Goal: Task Accomplishment & Management: Use online tool/utility

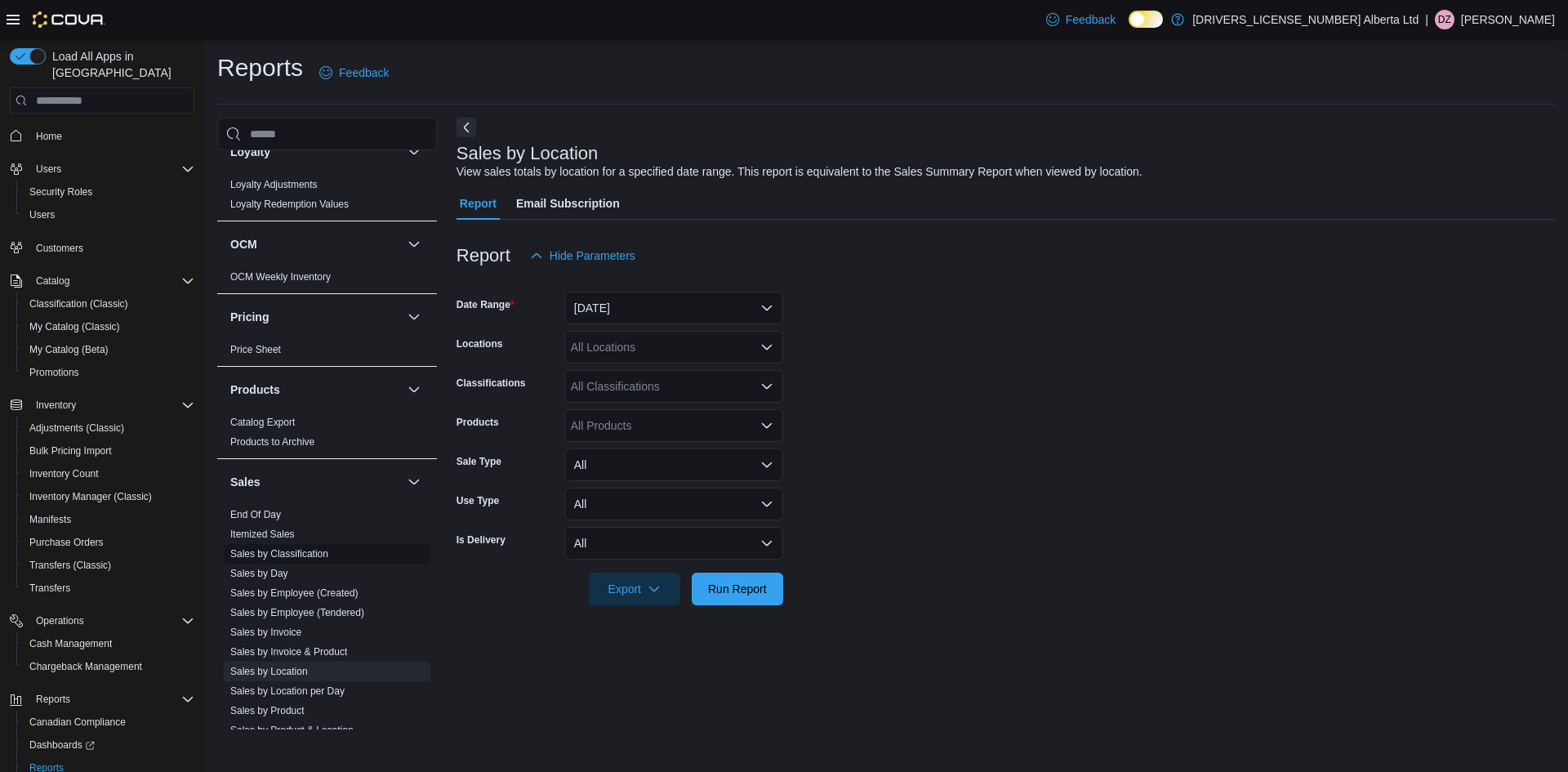
scroll to position [1062, 0]
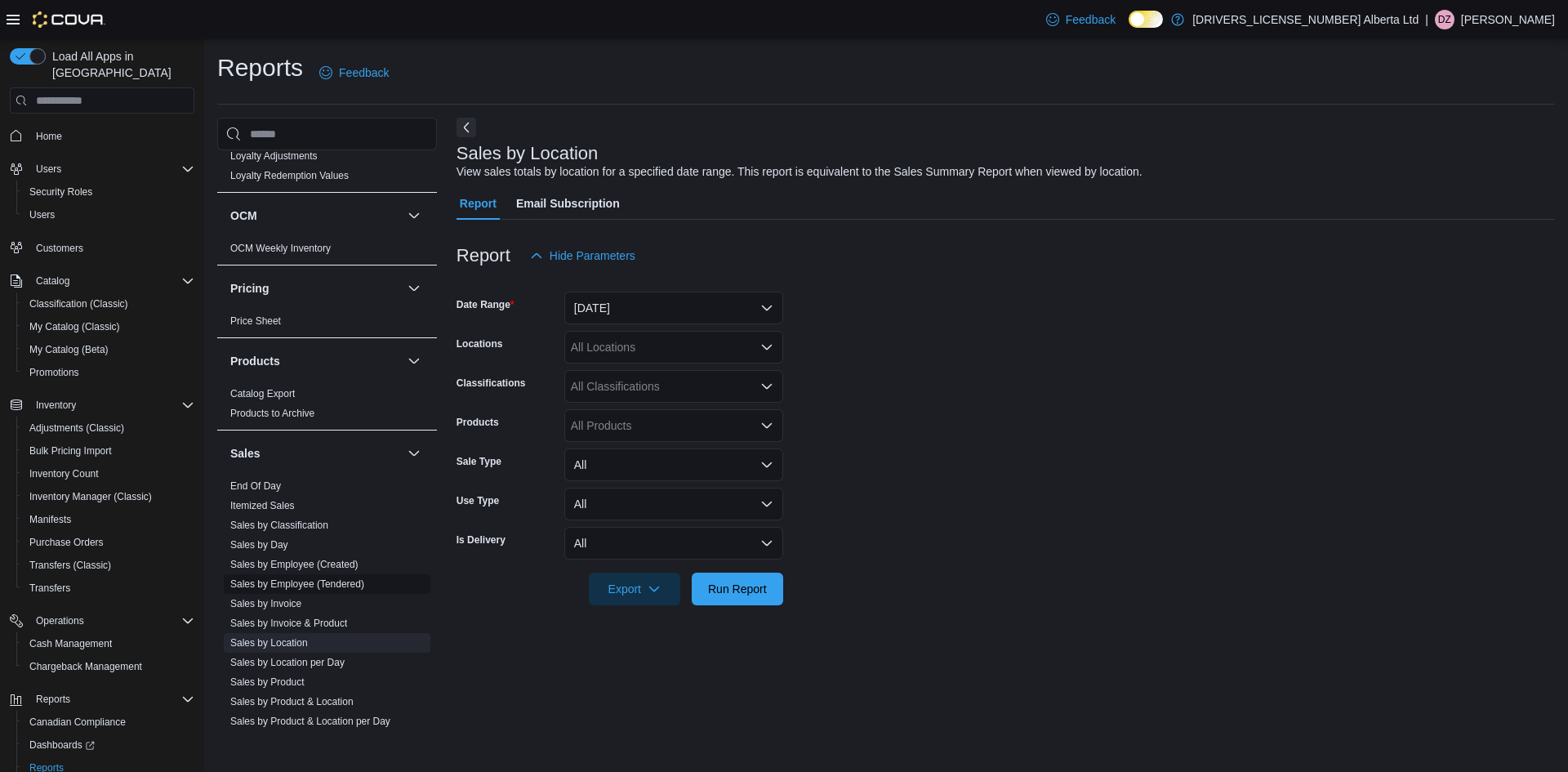
click at [350, 578] on link "Sales by Employee (Tendered)" at bounding box center [296, 584] width 134 height 12
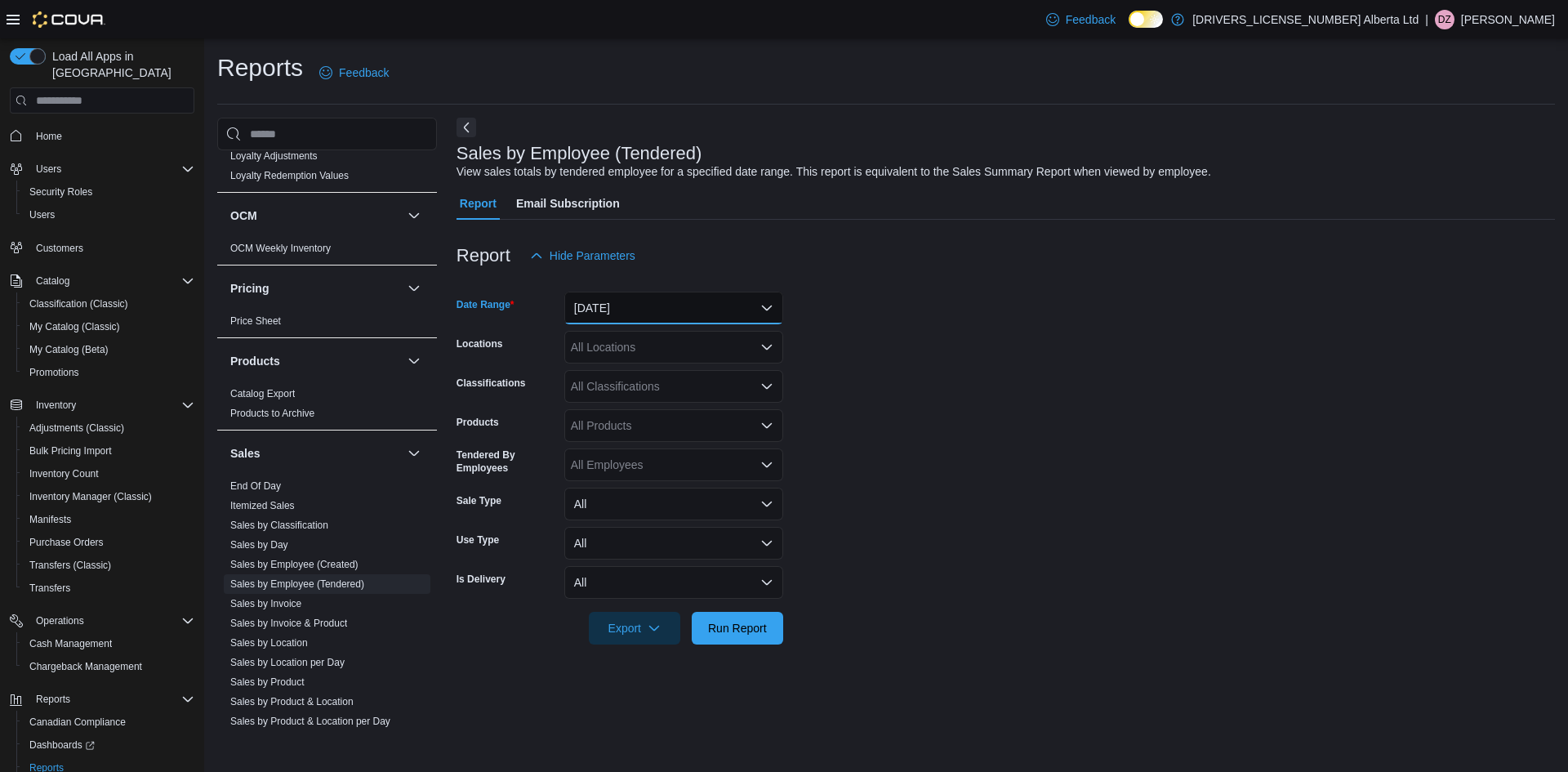
click at [661, 299] on button "[DATE]" at bounding box center [674, 307] width 219 height 32
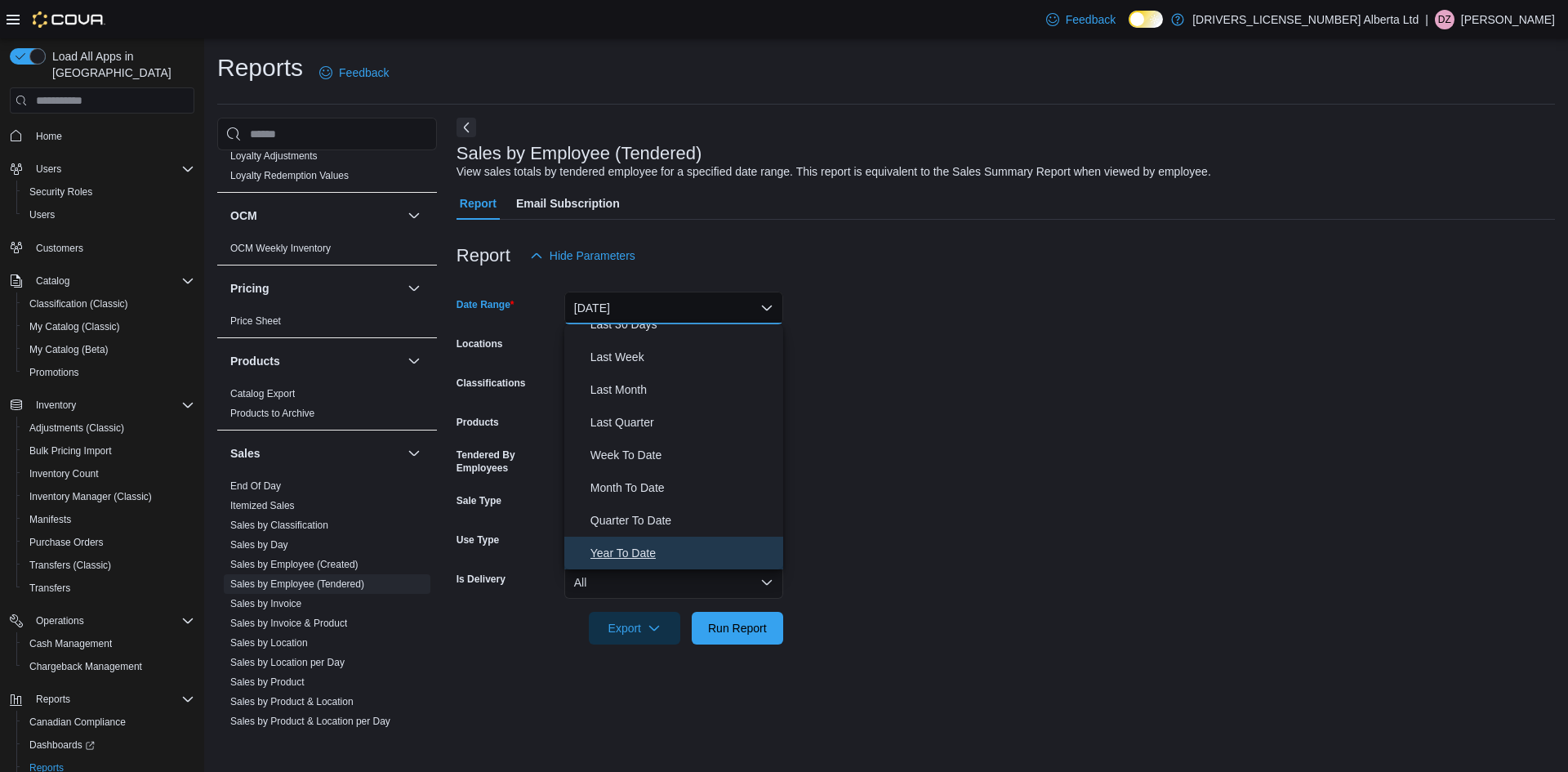
click at [706, 563] on button "Year To Date" at bounding box center [674, 553] width 219 height 32
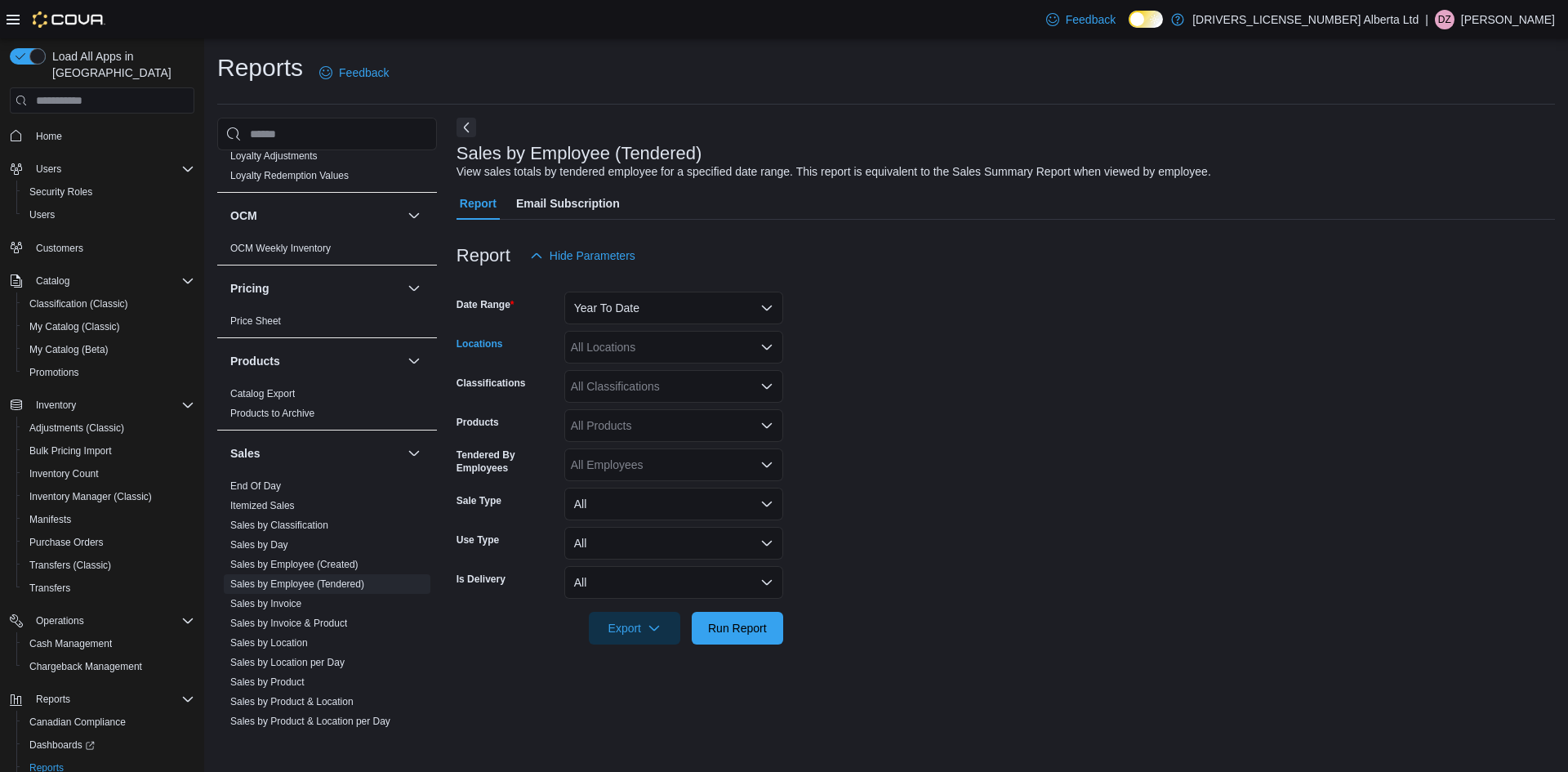
click at [662, 353] on div "All Locations" at bounding box center [674, 347] width 219 height 32
click at [662, 352] on div "All Locations" at bounding box center [674, 347] width 219 height 32
click at [900, 390] on form "Date Range Year To Date Locations All Locations Combo box. Selected. Combo box …" at bounding box center [1006, 458] width 1099 height 372
click at [690, 465] on div "All Employees" at bounding box center [674, 465] width 219 height 32
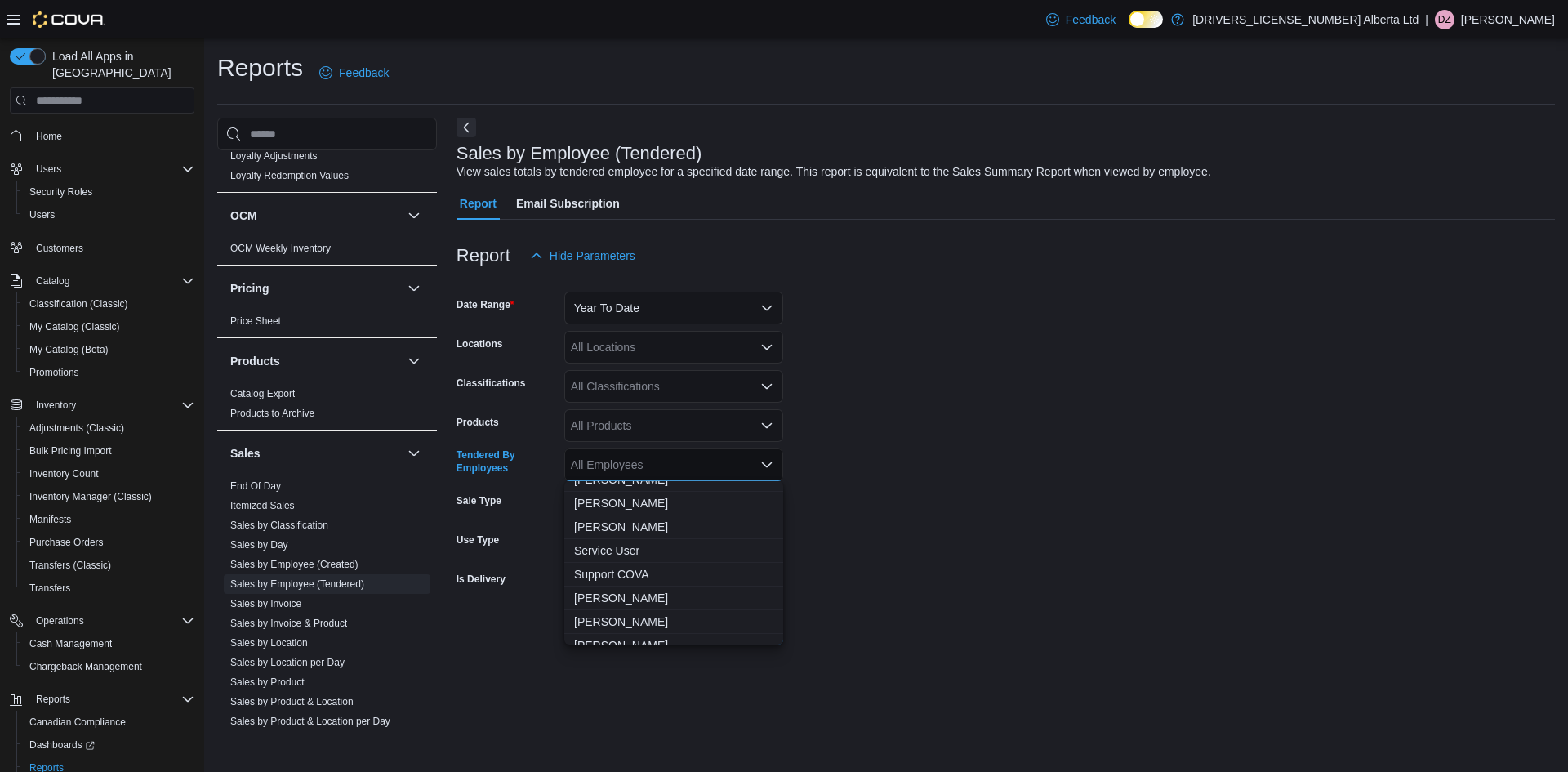
scroll to position [690, 0]
click at [659, 487] on span "[PERSON_NAME]" at bounding box center [674, 490] width 199 height 17
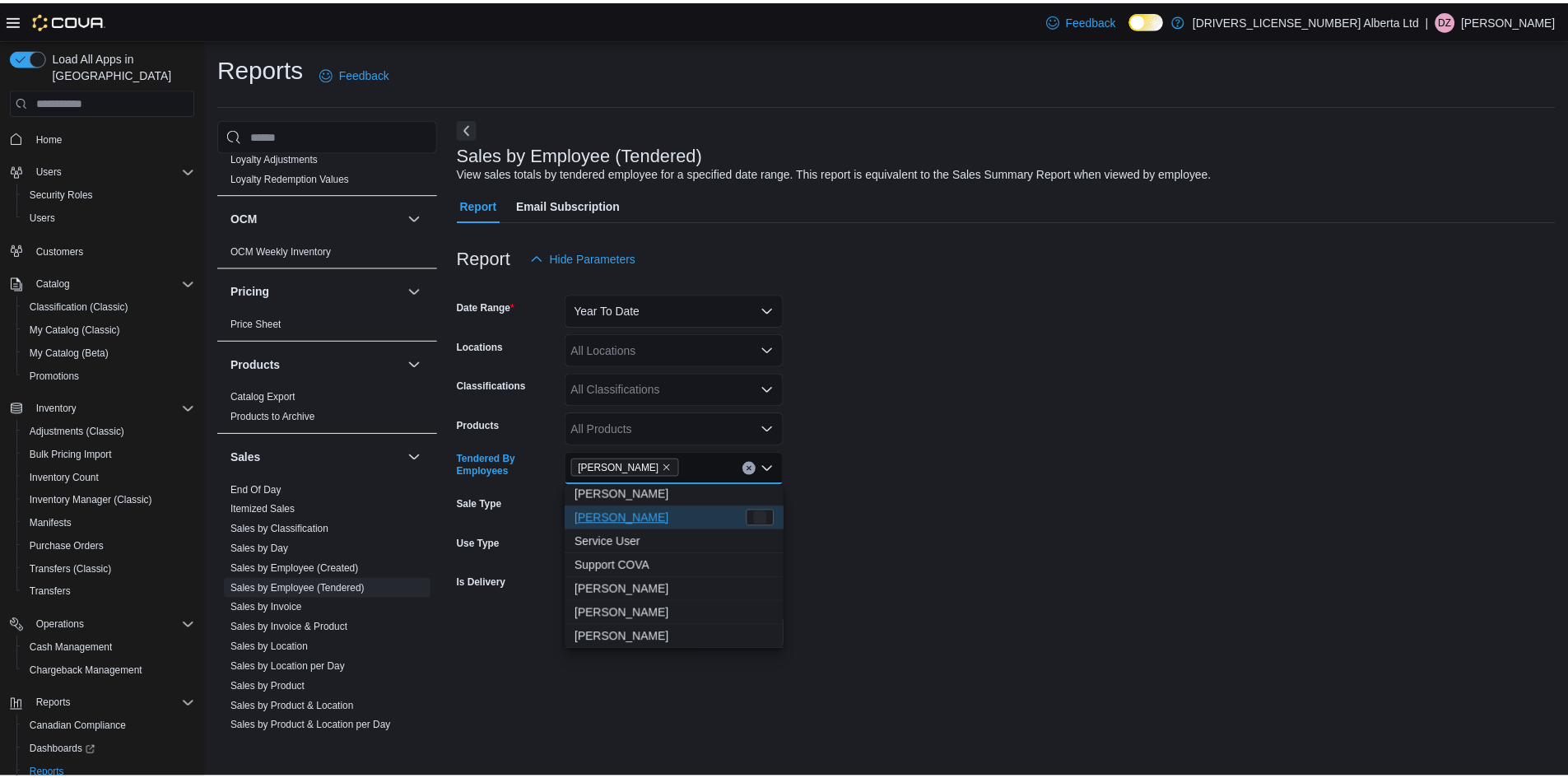
scroll to position [671, 0]
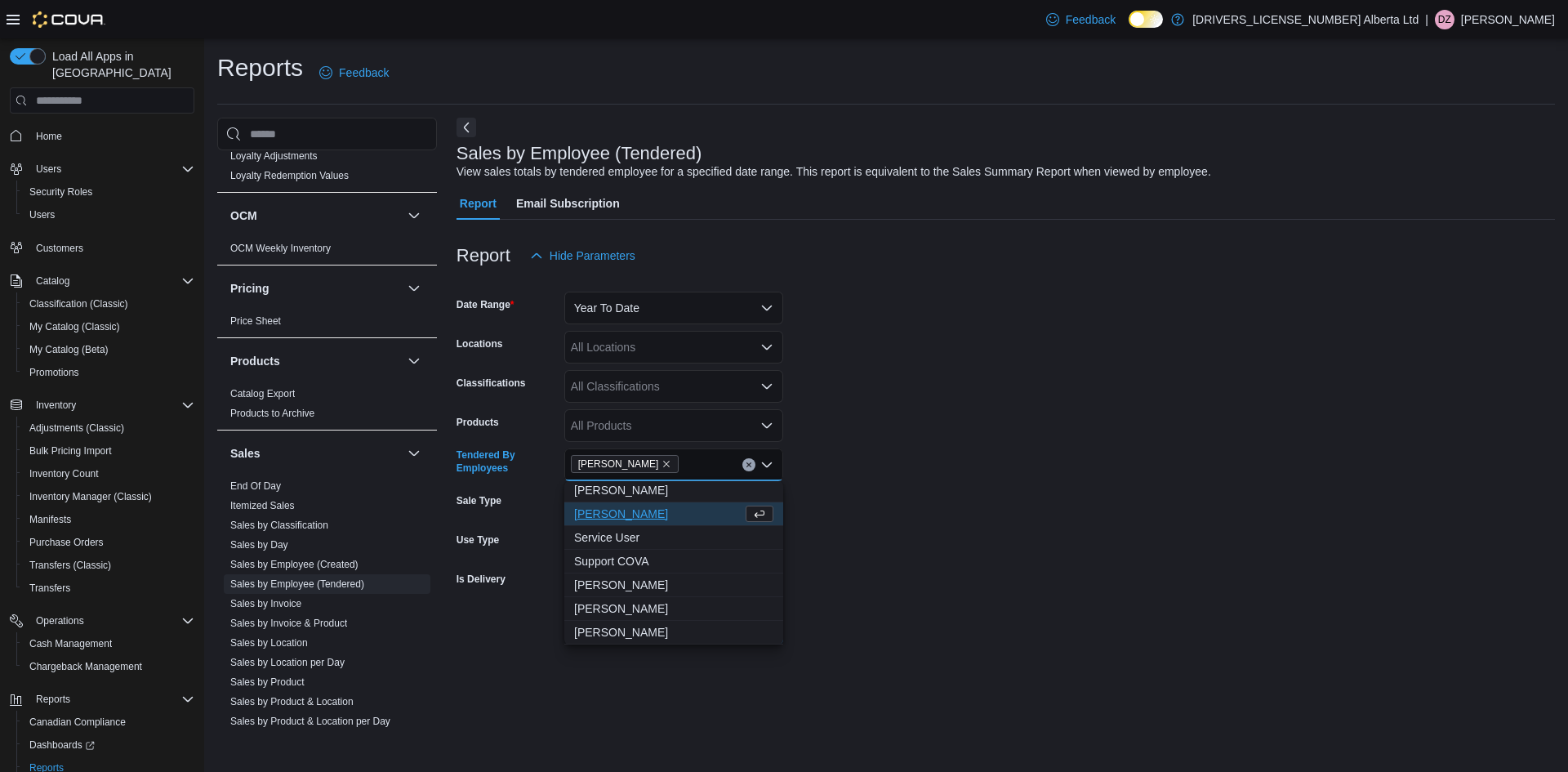
click at [1001, 538] on form "Date Range Year To Date Locations All Locations Classifications All Classificat…" at bounding box center [1006, 458] width 1099 height 372
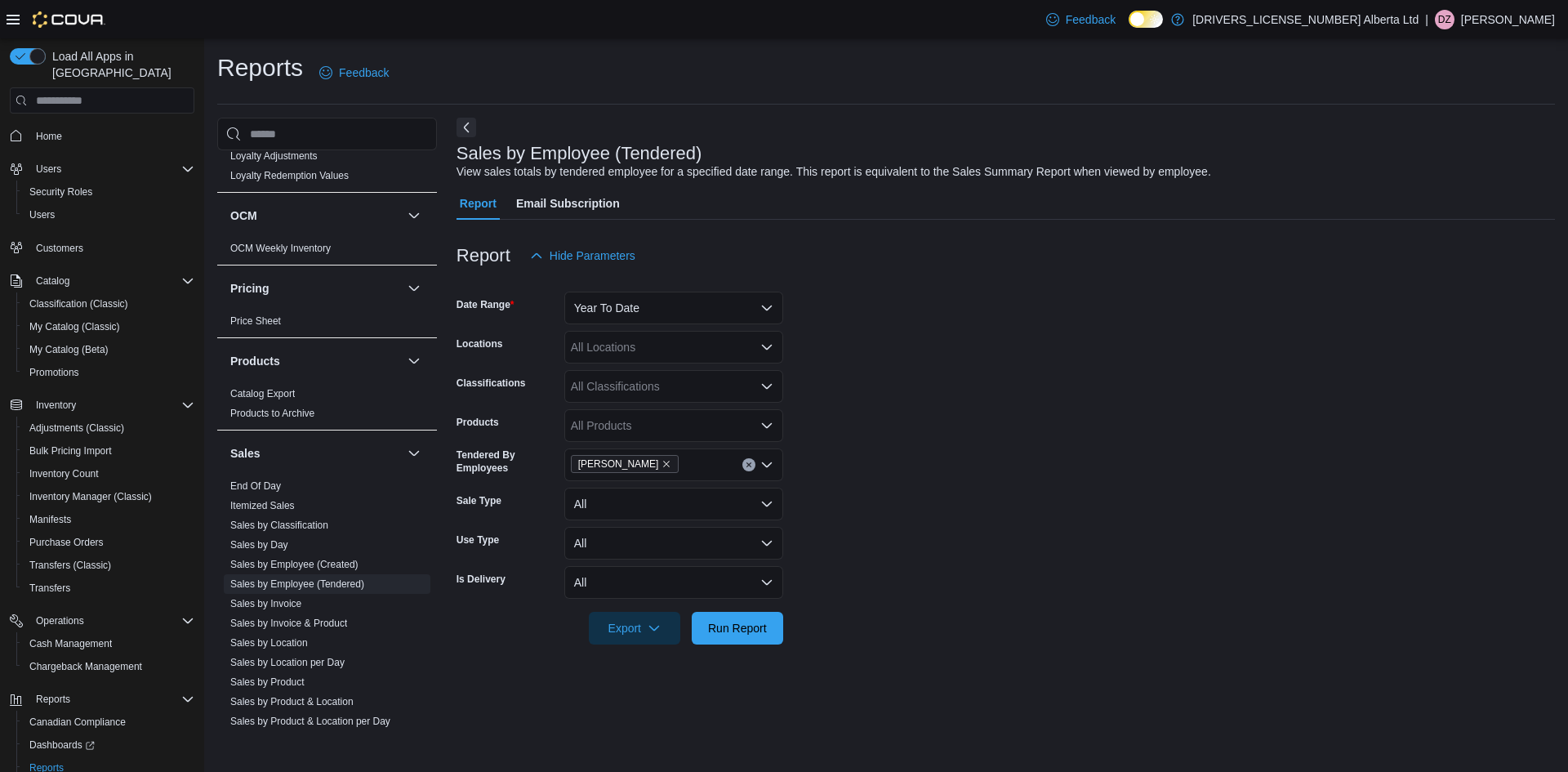
click at [708, 647] on div at bounding box center [1006, 655] width 1099 height 20
click at [710, 628] on span "Run Report" at bounding box center [737, 627] width 59 height 17
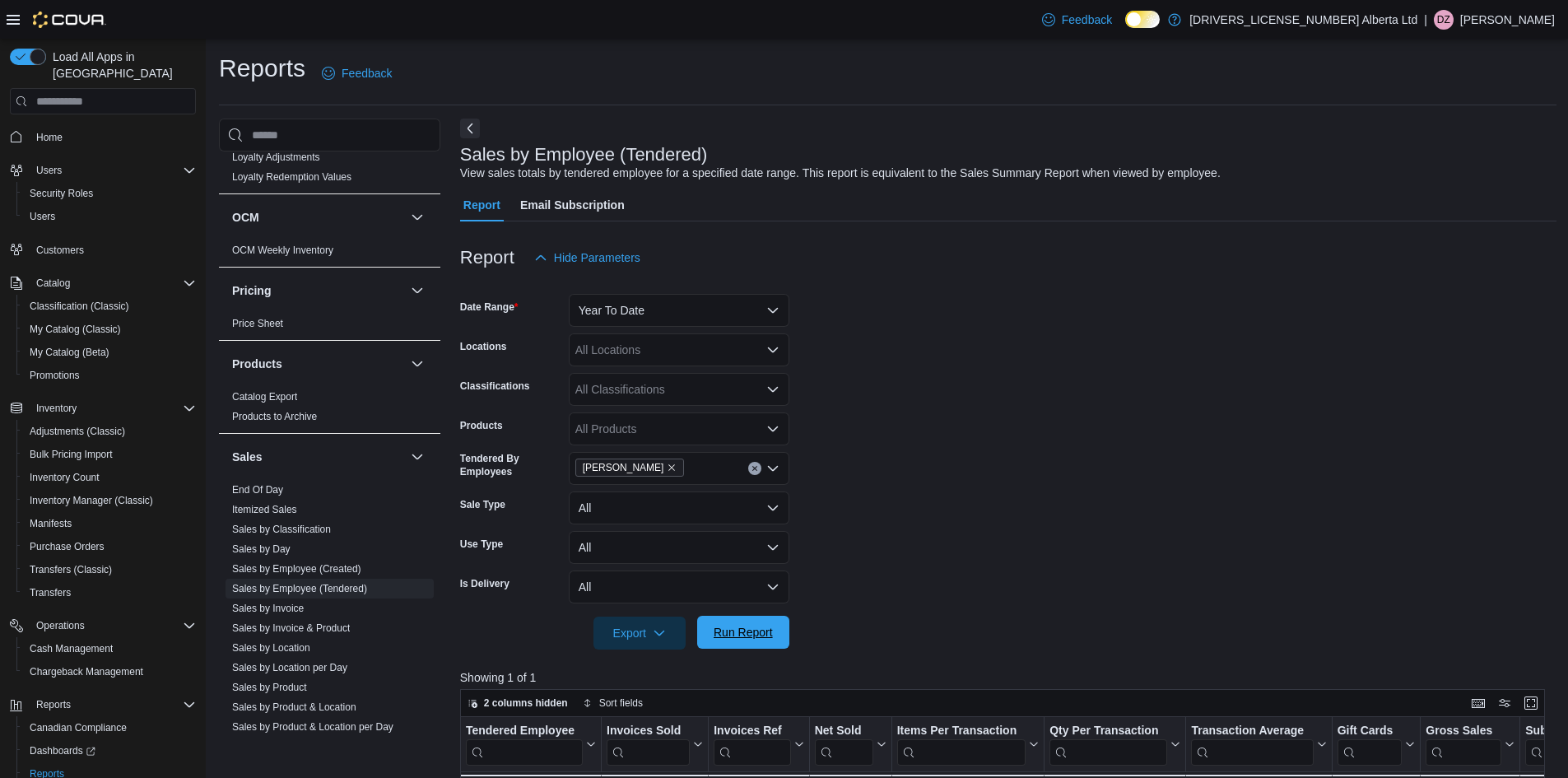
drag, startPoint x: 716, startPoint y: 633, endPoint x: 680, endPoint y: 549, distance: 91.4
click at [716, 631] on span "Run Report" at bounding box center [743, 632] width 59 height 17
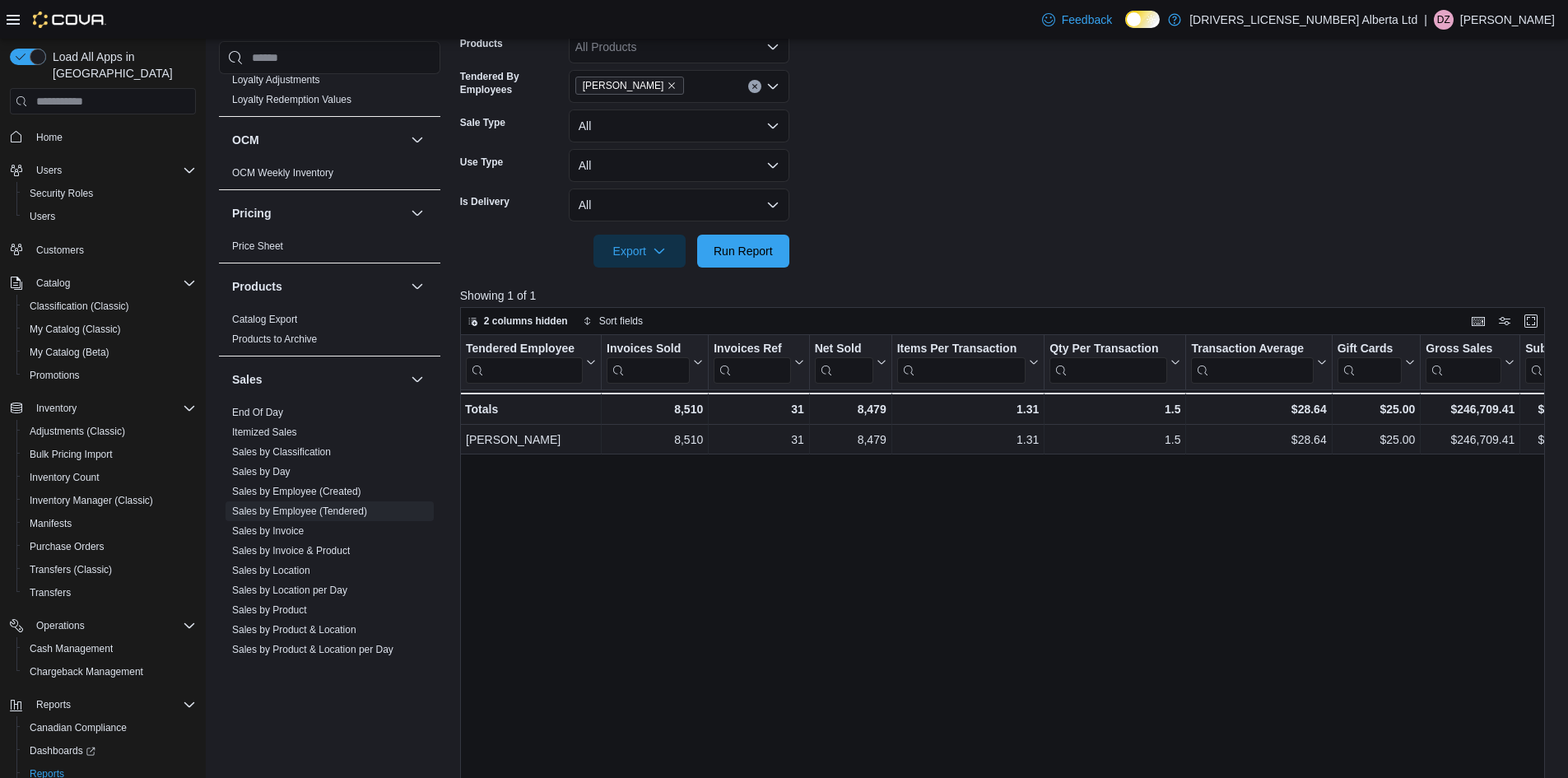
scroll to position [218, 0]
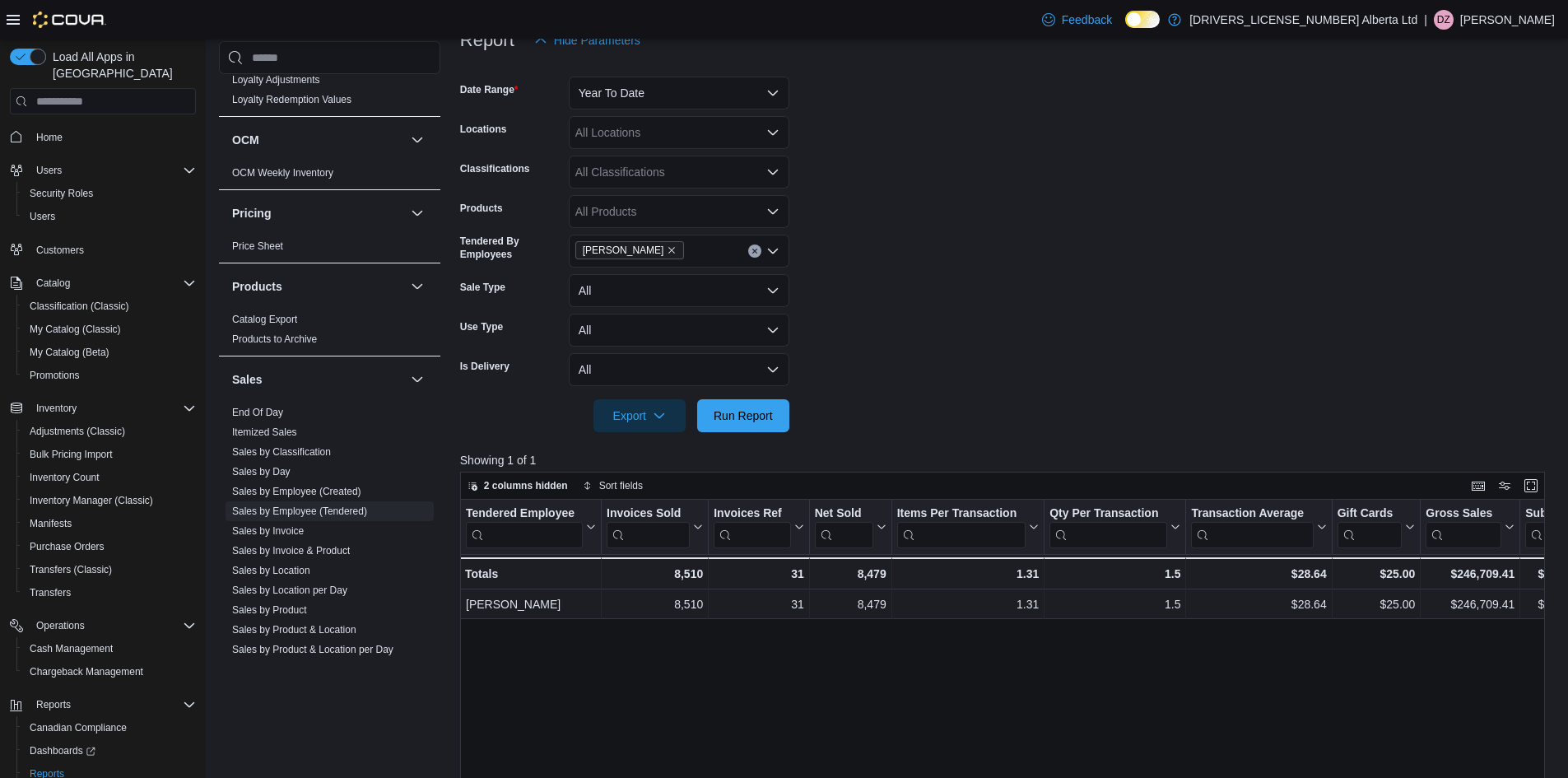
click at [783, 244] on div "[PERSON_NAME]" at bounding box center [679, 250] width 221 height 33
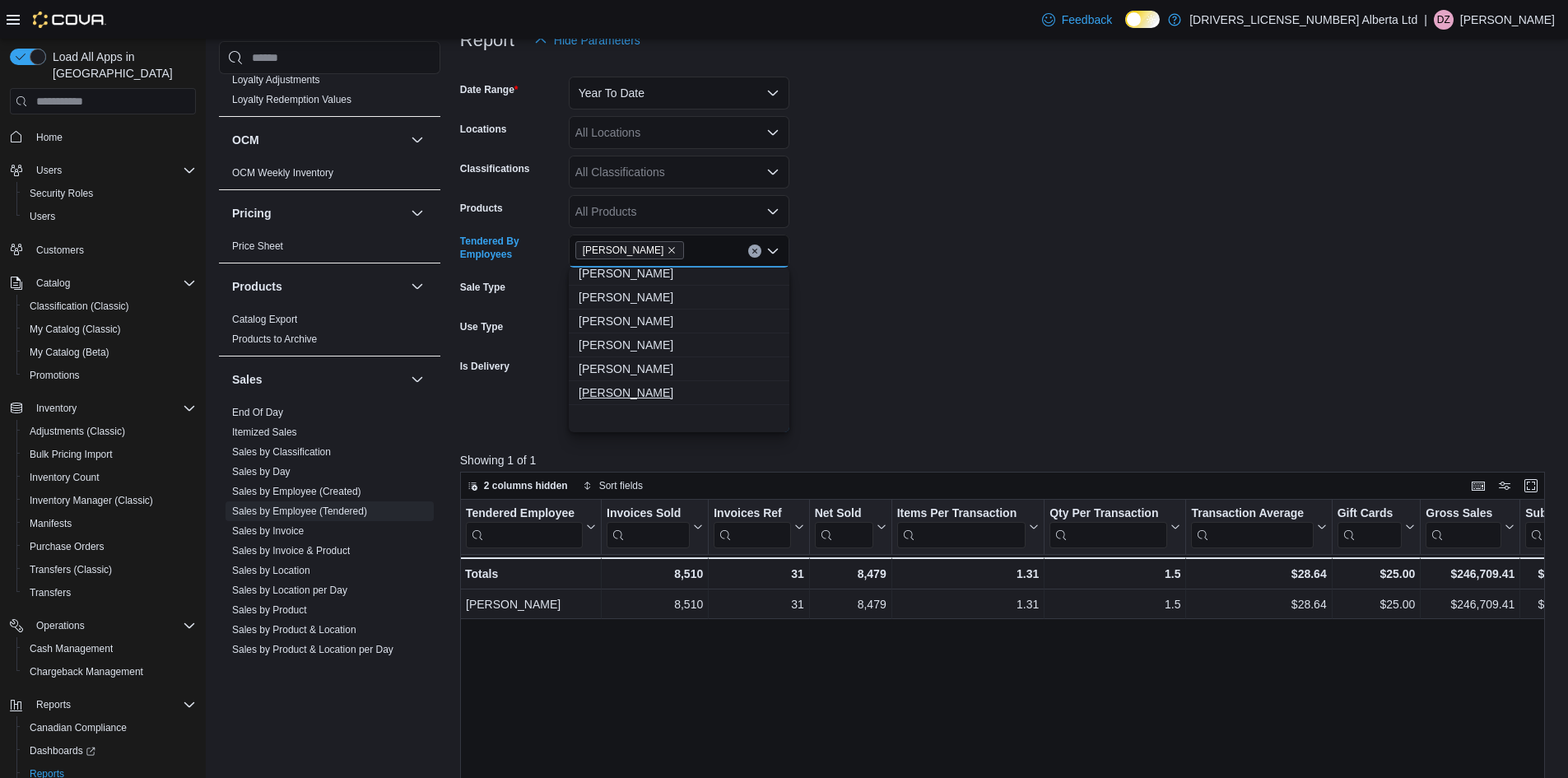
scroll to position [177, 0]
click at [647, 415] on span "[PERSON_NAME]" at bounding box center [679, 413] width 201 height 17
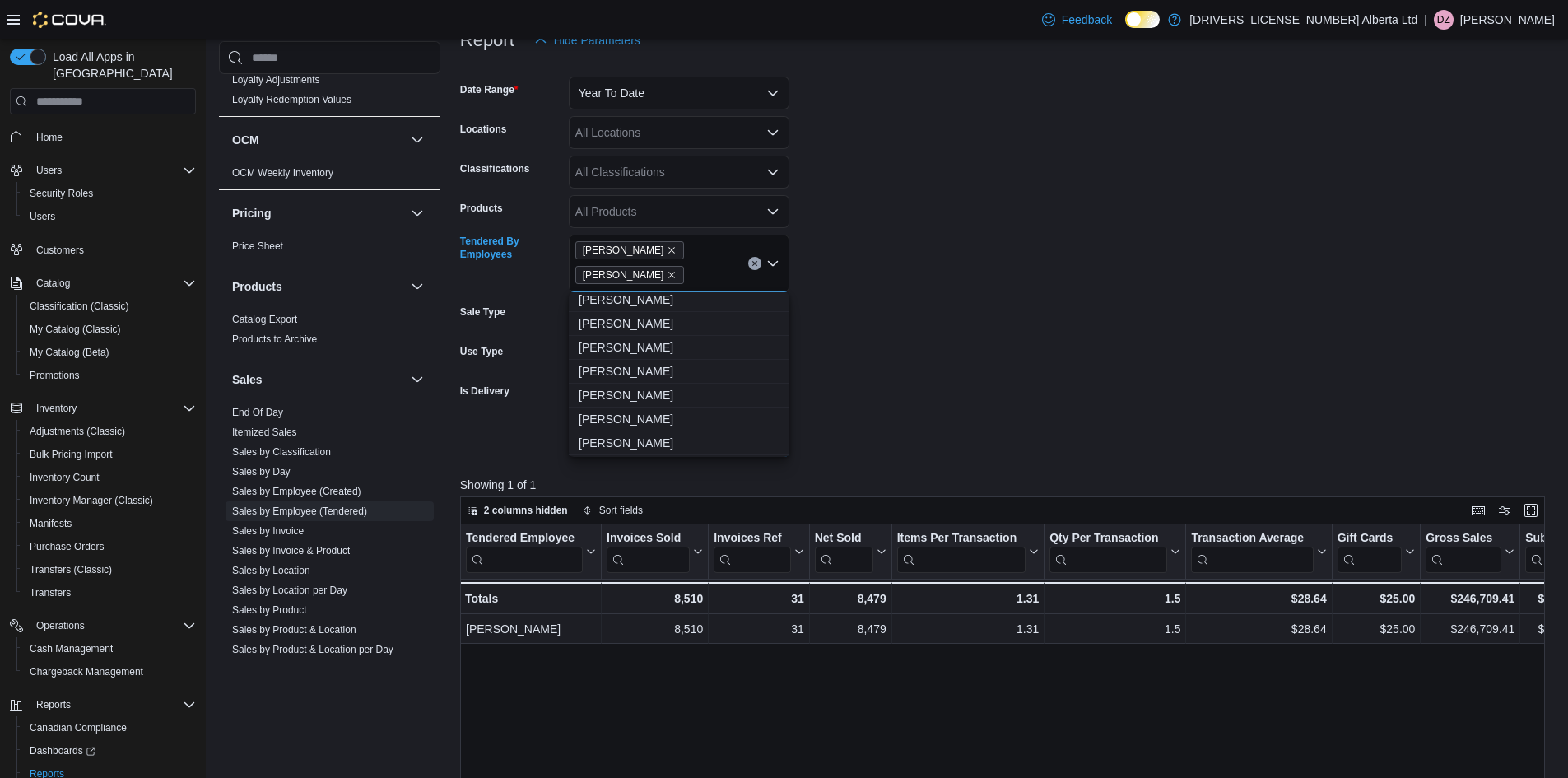
scroll to position [95, 0]
click at [665, 443] on span "[PERSON_NAME]" at bounding box center [679, 448] width 201 height 17
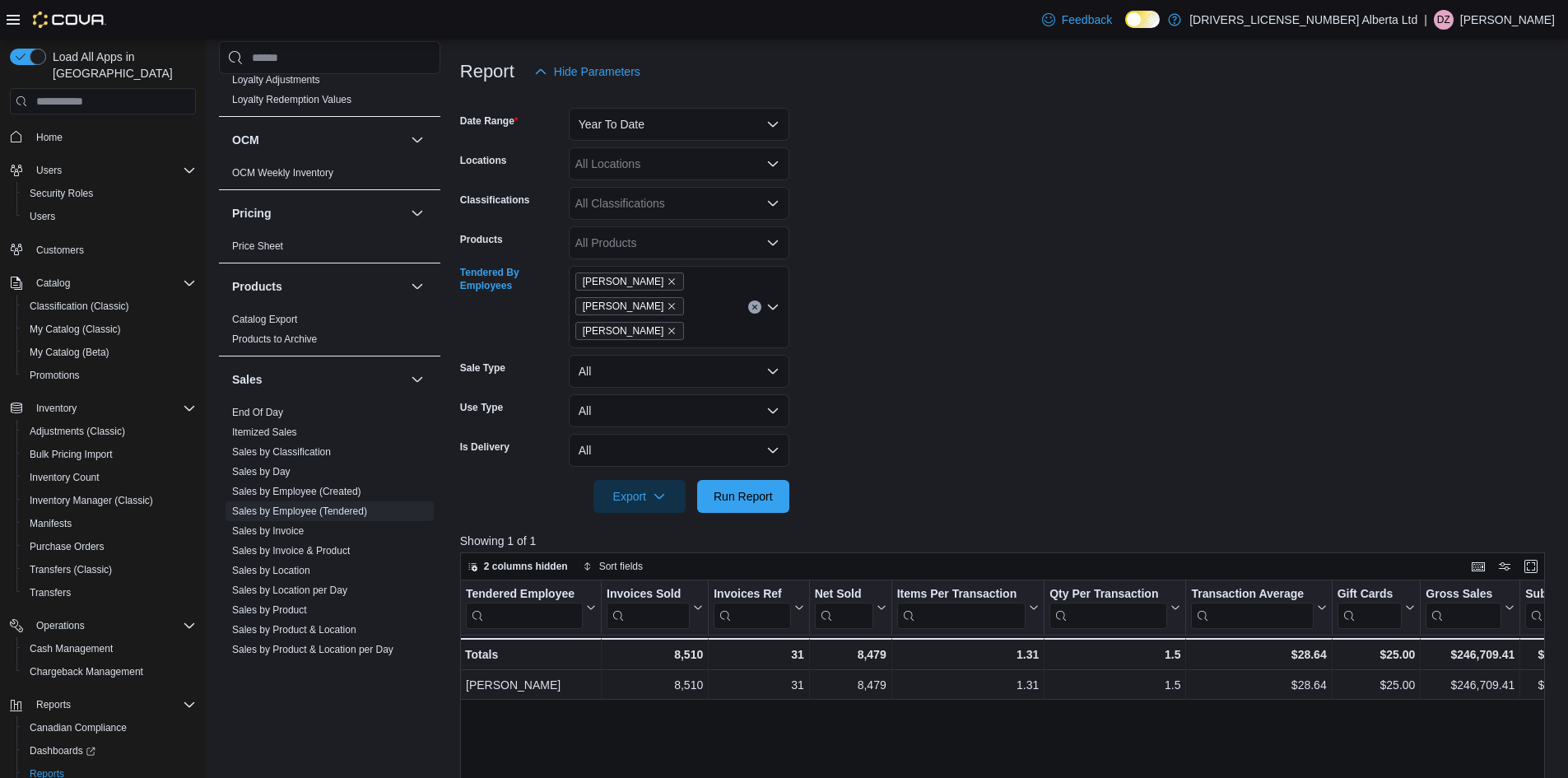
scroll to position [218, 0]
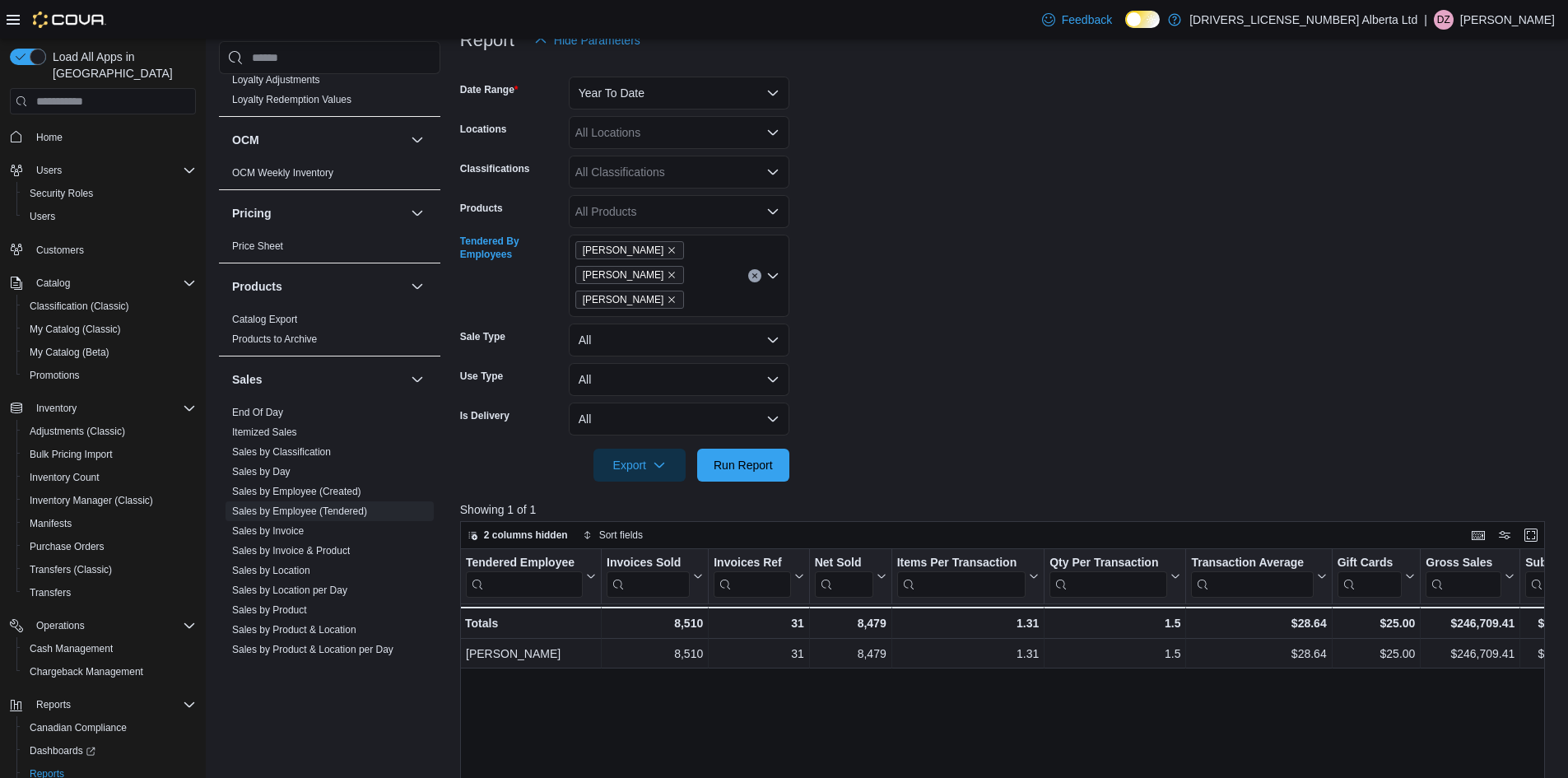
click at [734, 284] on div "[PERSON_NAME] [PERSON_NAME] [PERSON_NAME] Combo box. Selected. [PERSON_NAME], […" at bounding box center [679, 276] width 221 height 82
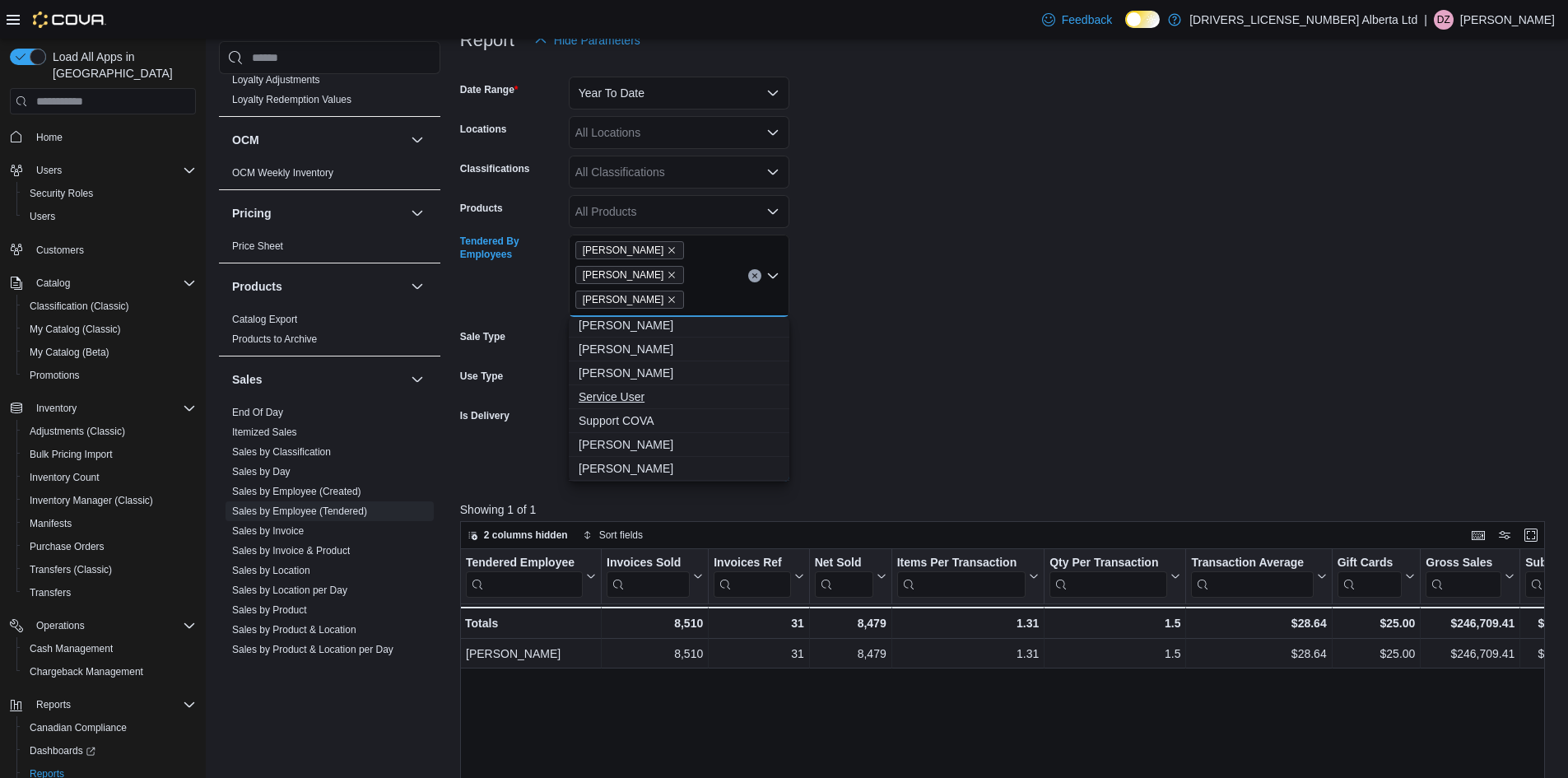
scroll to position [494, 0]
click at [645, 383] on span "[PERSON_NAME]" at bounding box center [679, 384] width 201 height 17
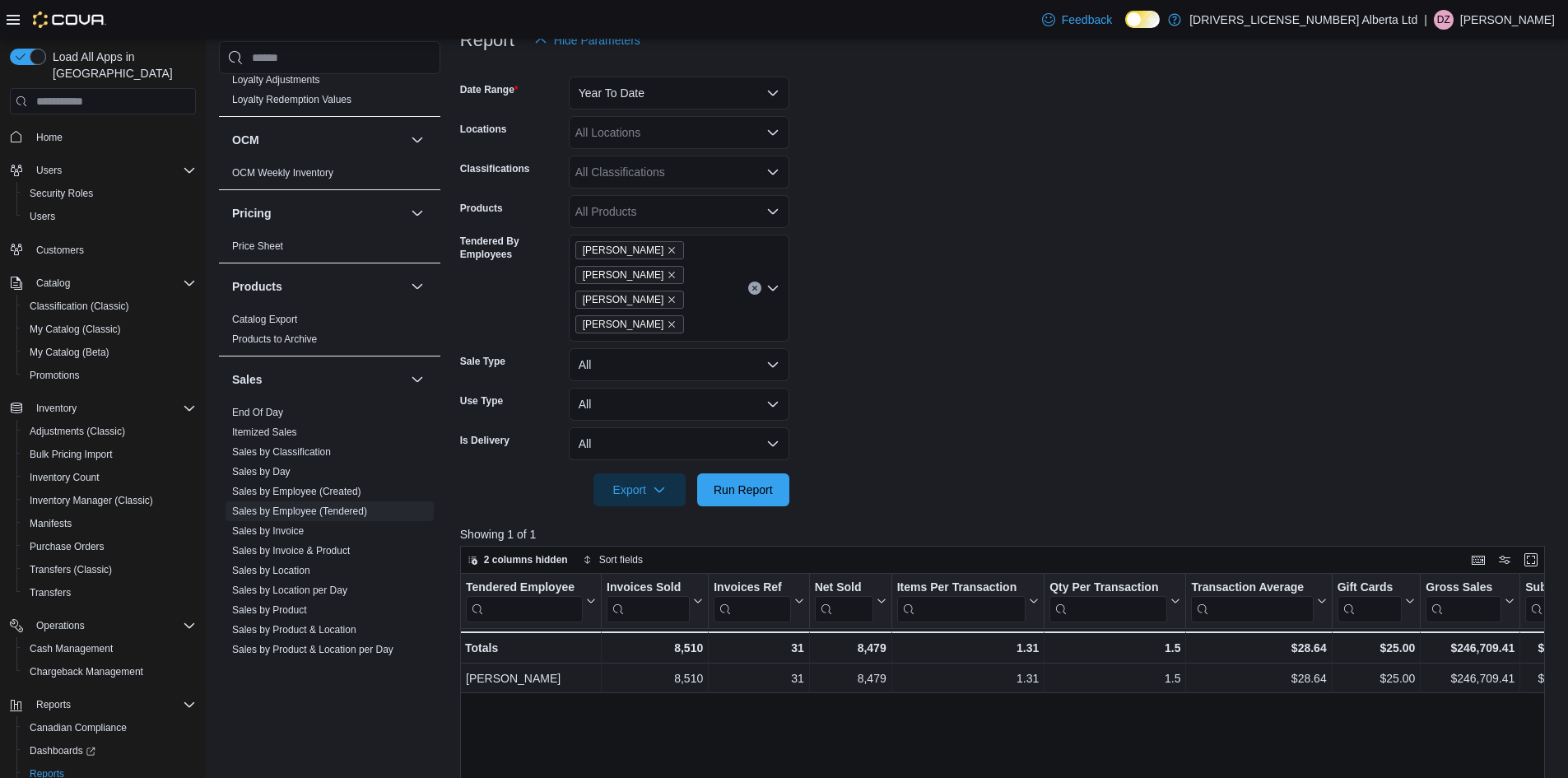
click at [1135, 394] on form "Date Range Year To Date Locations All Locations Classifications All Classificat…" at bounding box center [1009, 281] width 1097 height 450
click at [767, 482] on span "Run Report" at bounding box center [743, 488] width 73 height 33
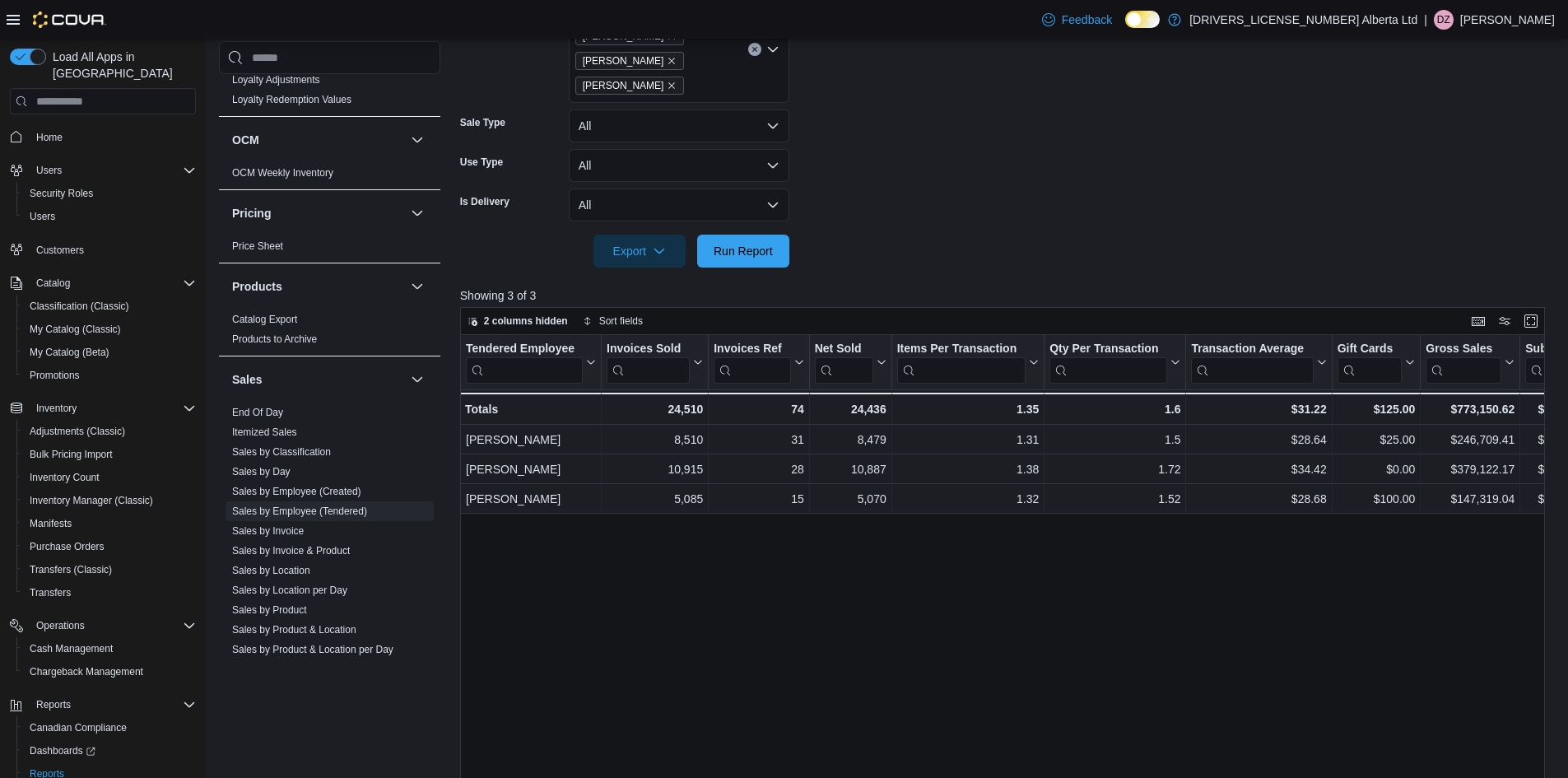
scroll to position [374, 0]
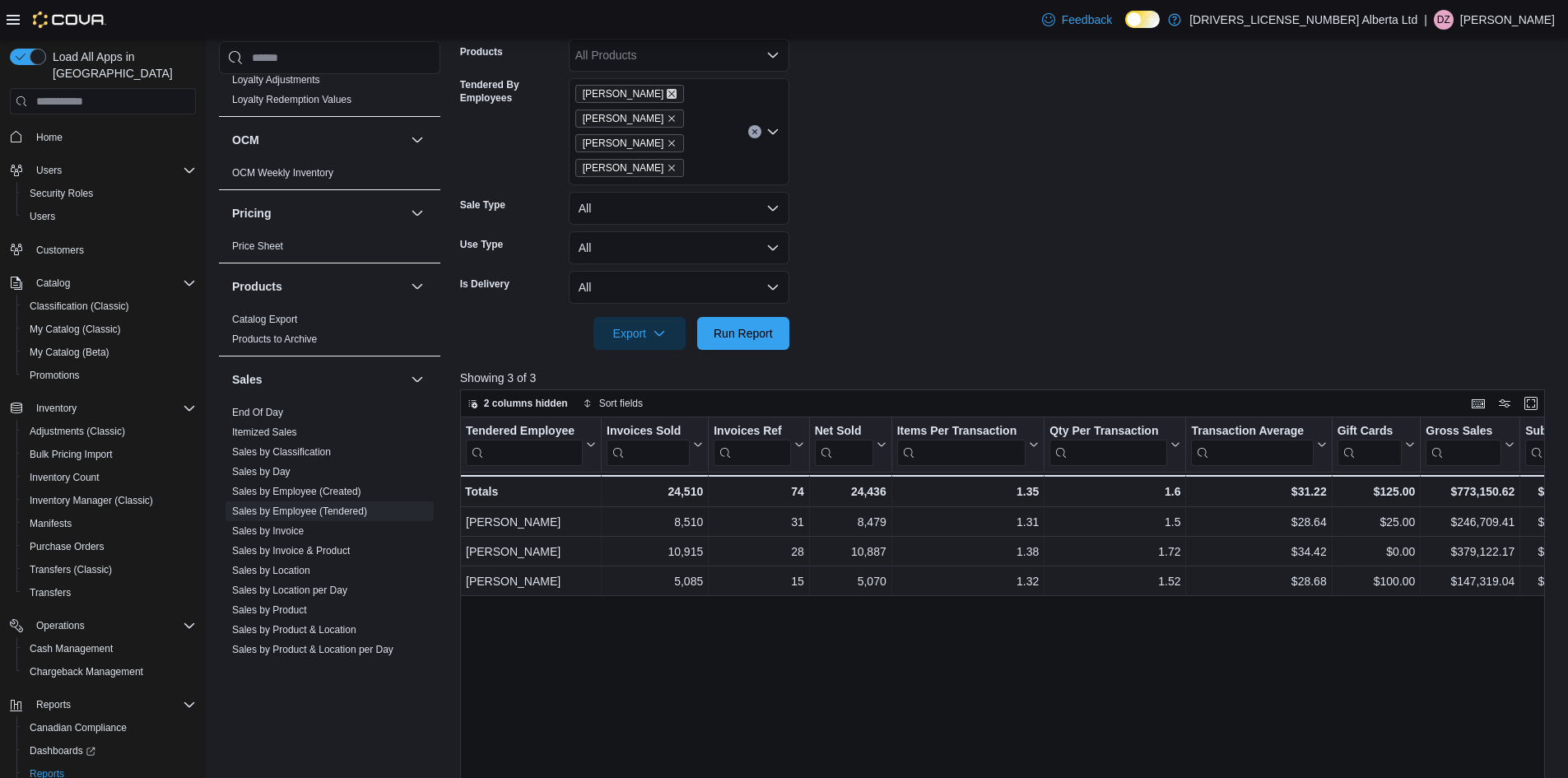
click at [672, 92] on icon "Remove Doug Zimmerman from selection in this group" at bounding box center [671, 94] width 10 height 10
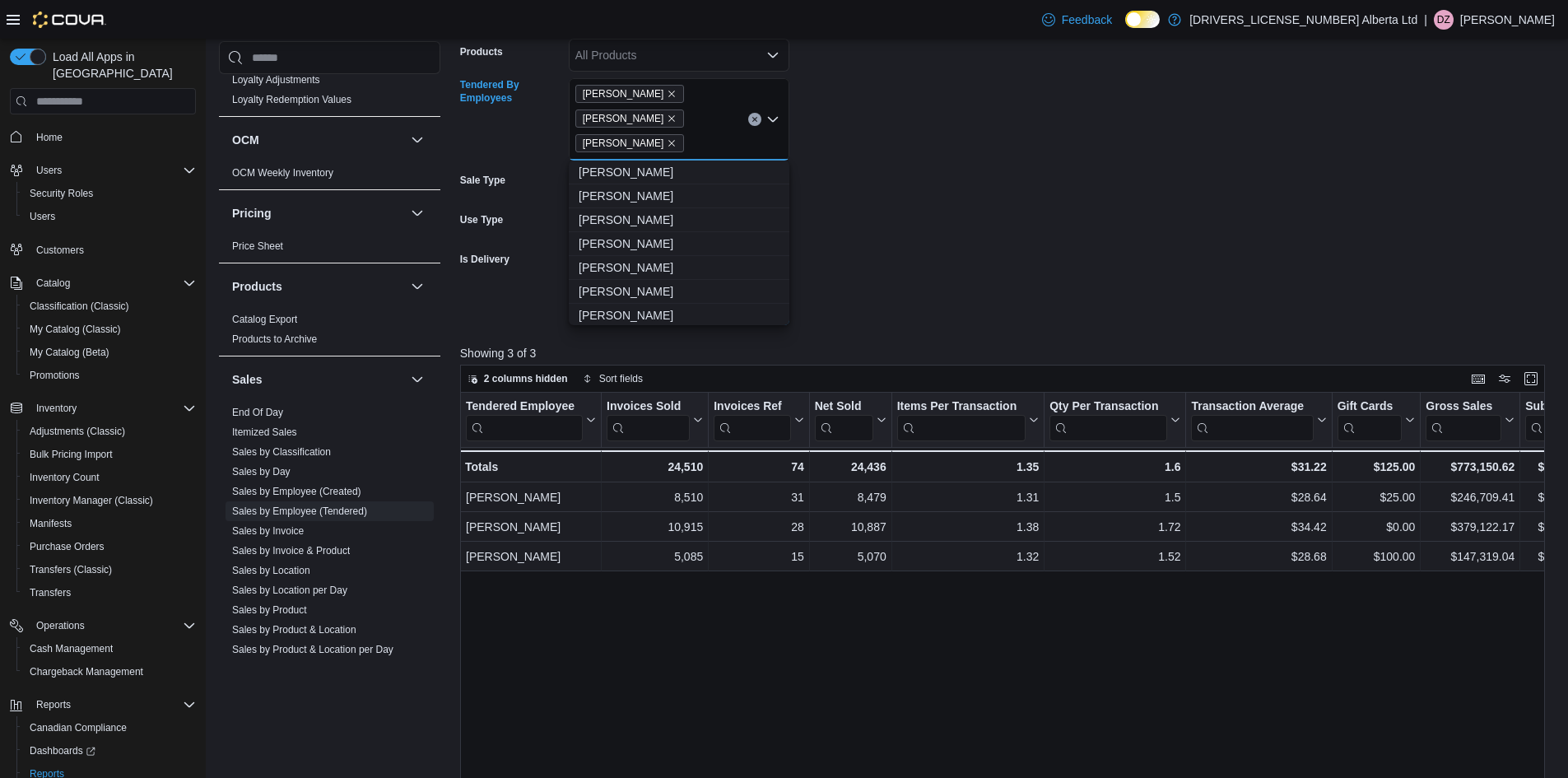
click at [1063, 219] on form "Date Range Year To Date Locations All Locations Classifications All Classificat…" at bounding box center [1009, 112] width 1097 height 425
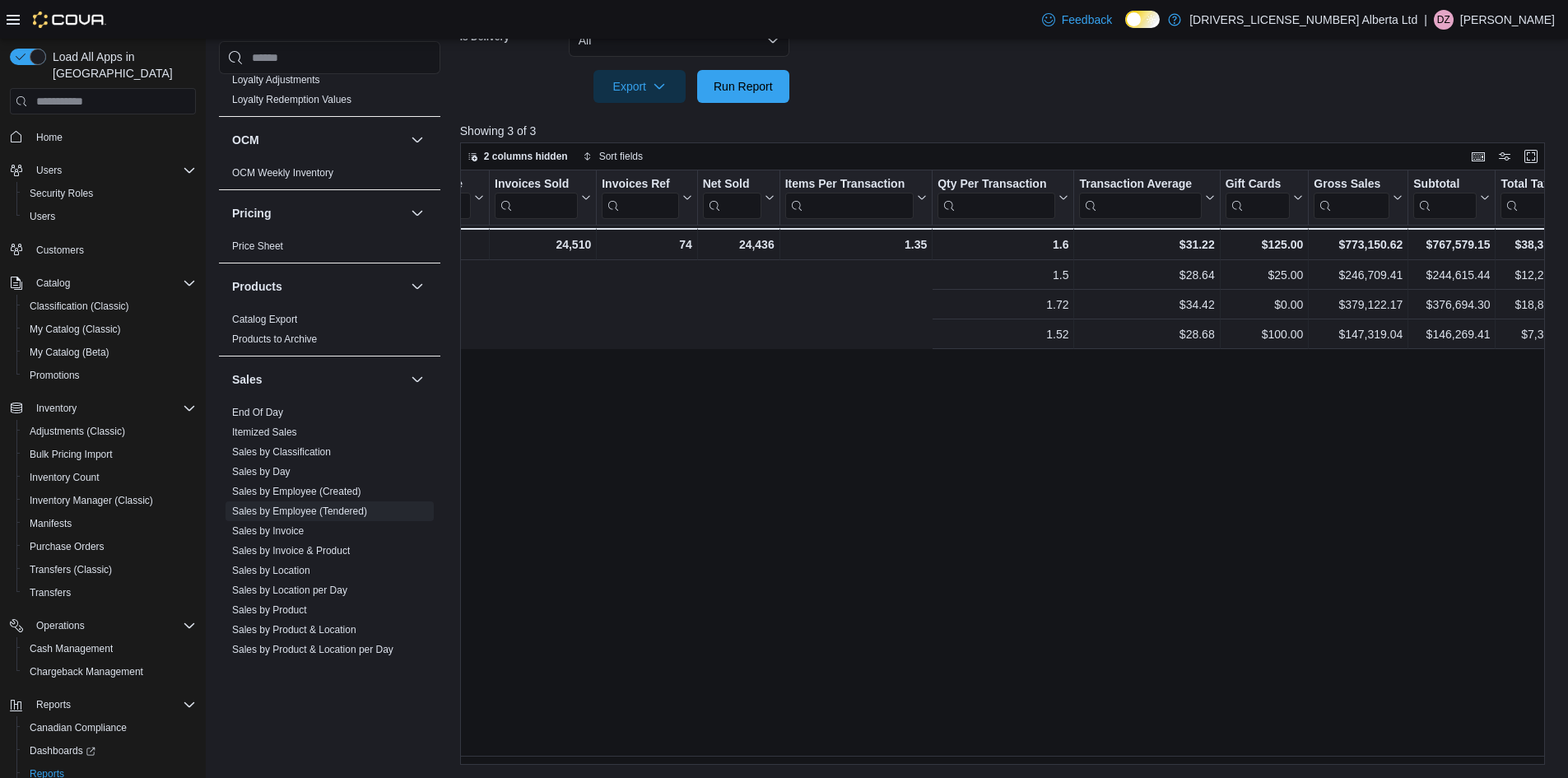
scroll to position [0, 0]
